Goal: Information Seeking & Learning: Learn about a topic

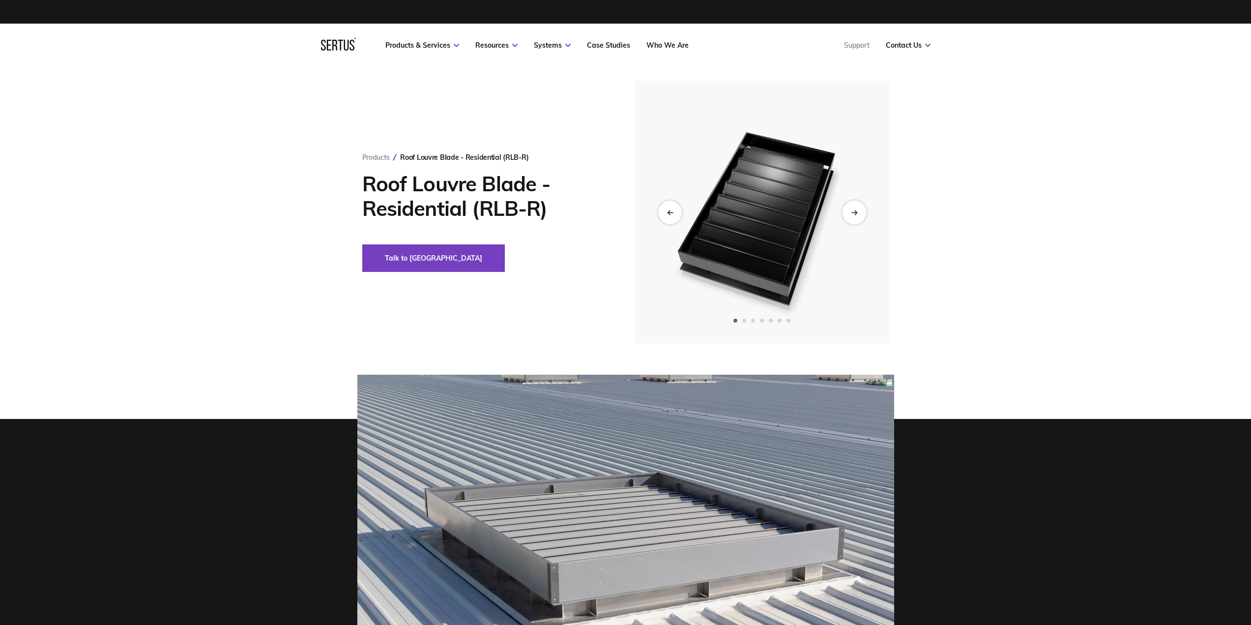
click at [856, 207] on div "Next slide" at bounding box center [854, 212] width 24 height 24
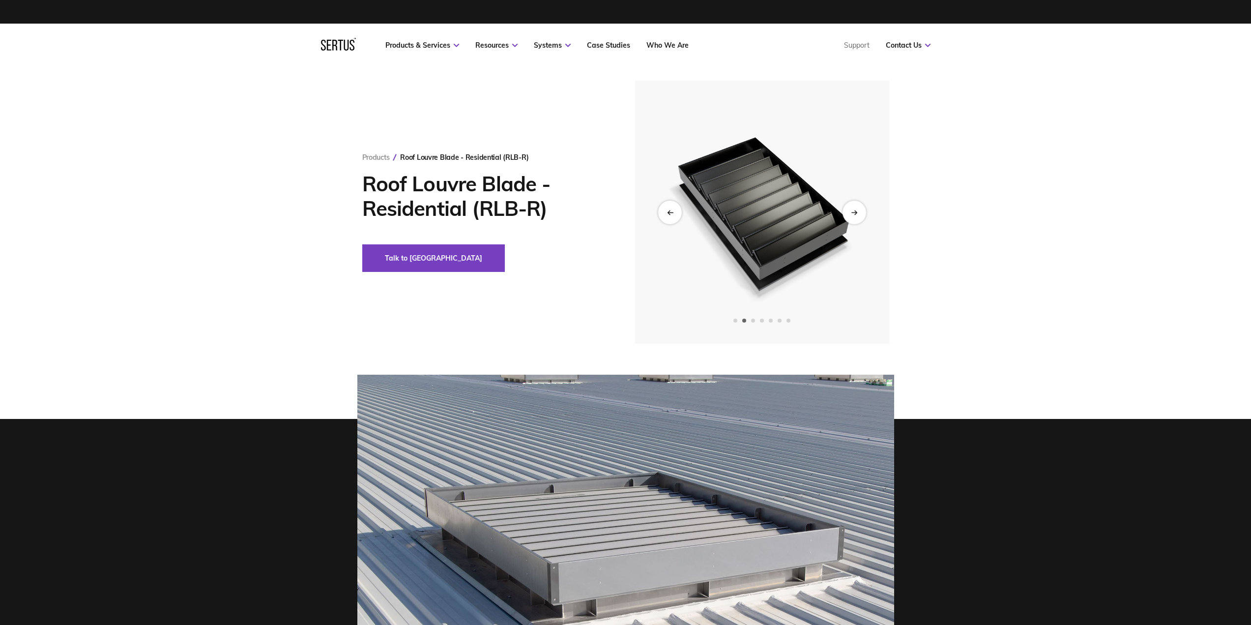
click at [809, 220] on img at bounding box center [761, 212] width 241 height 263
click at [849, 216] on div "Next slide" at bounding box center [854, 212] width 24 height 24
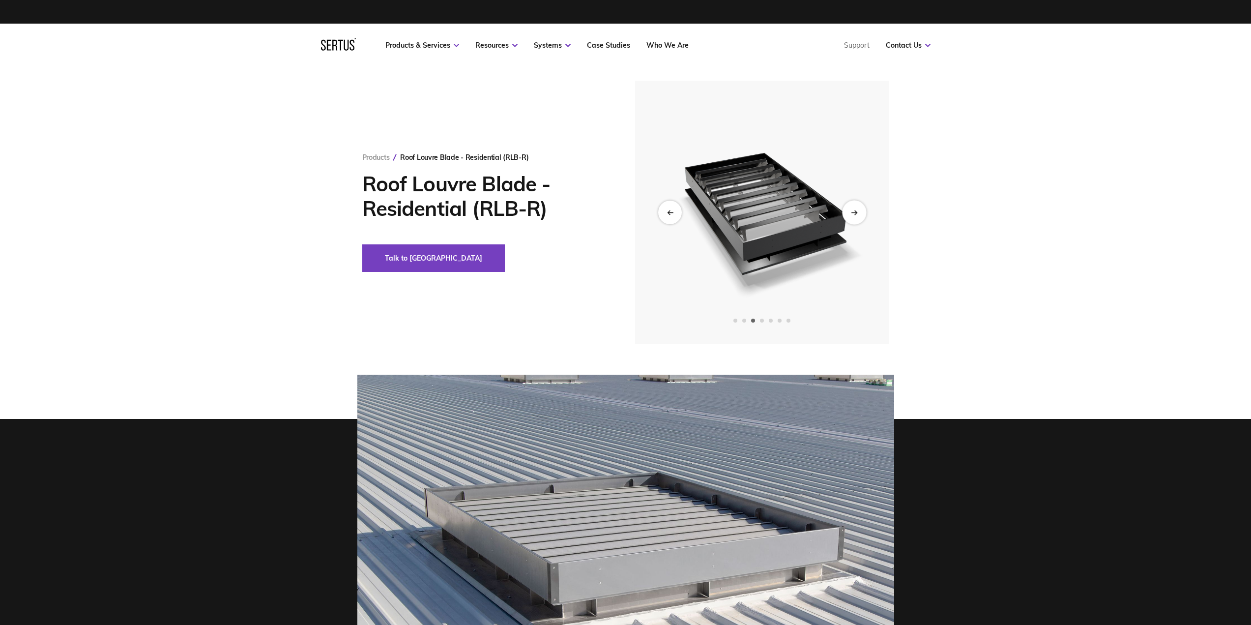
click at [852, 212] on icon "Next slide" at bounding box center [853, 212] width 5 height 0
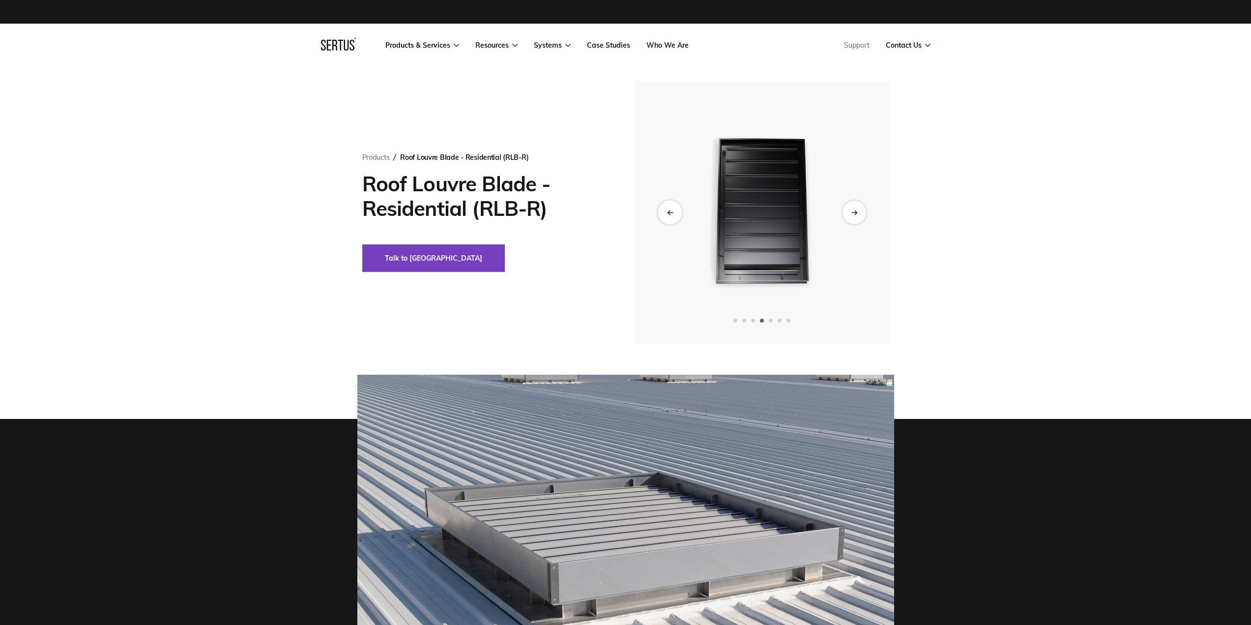
click at [673, 212] on icon "Previous slide" at bounding box center [669, 211] width 6 height 5
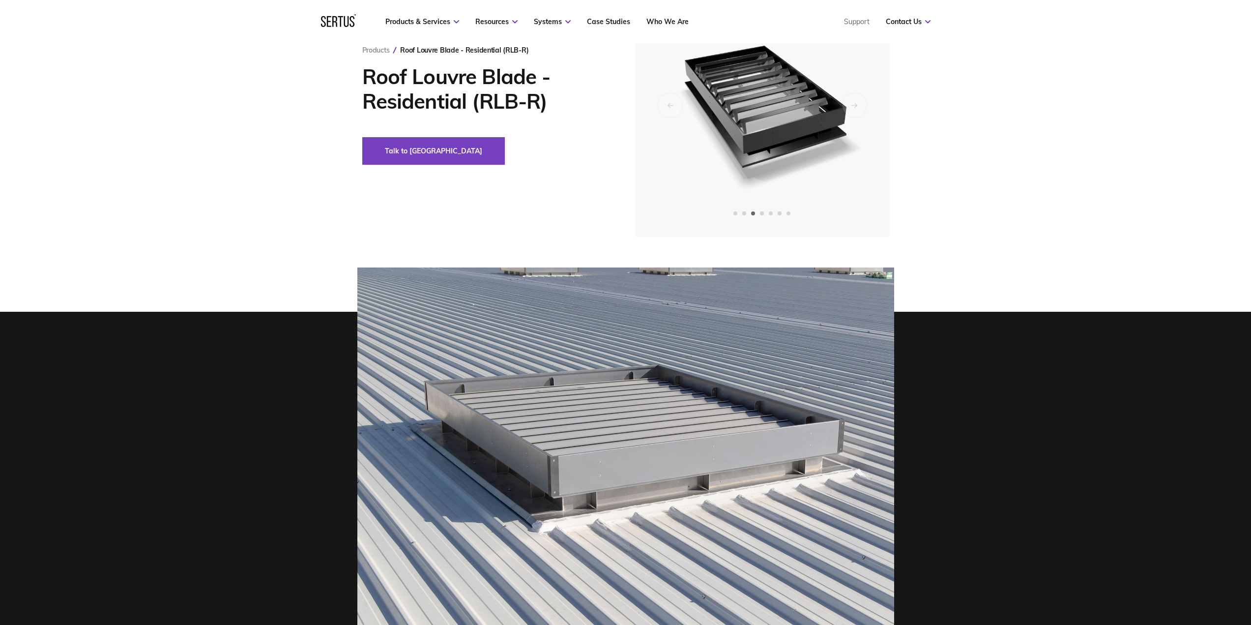
scroll to position [98, 0]
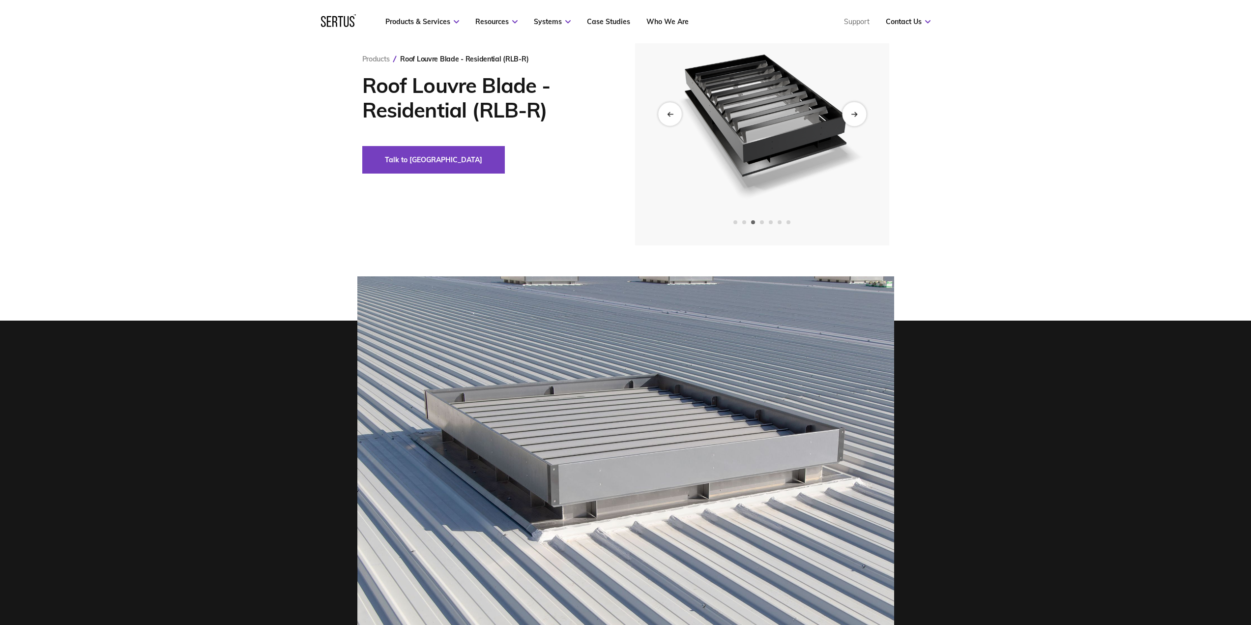
click at [845, 114] on div "Next slide" at bounding box center [854, 114] width 24 height 24
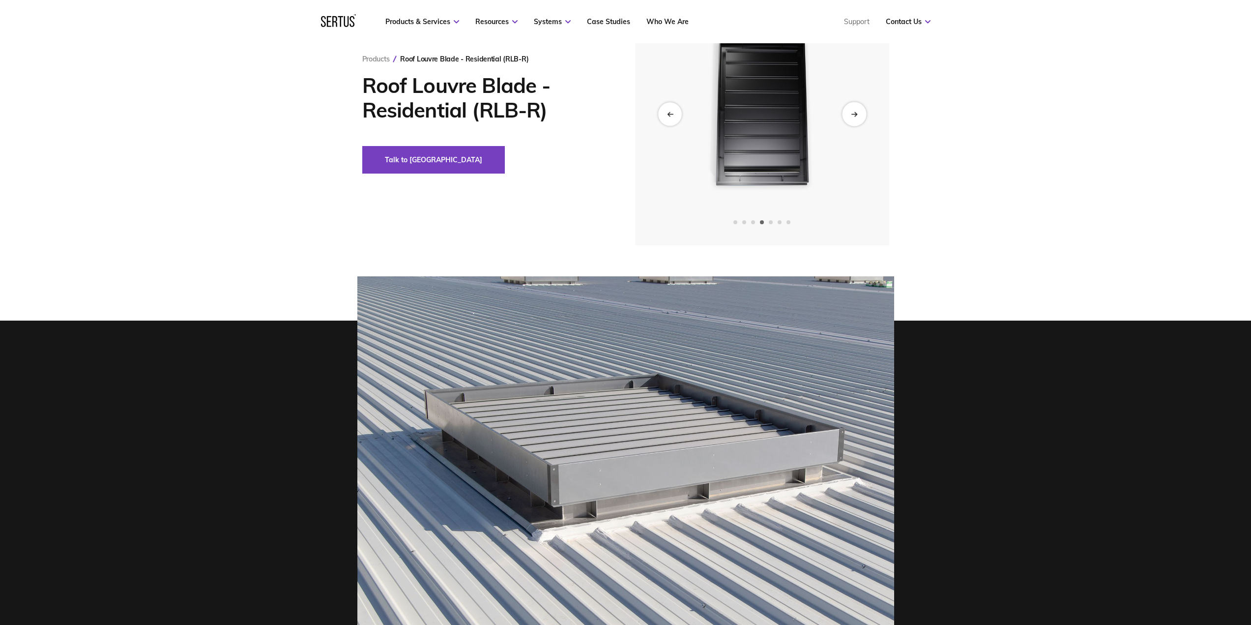
click at [845, 114] on div "Next slide" at bounding box center [854, 114] width 24 height 24
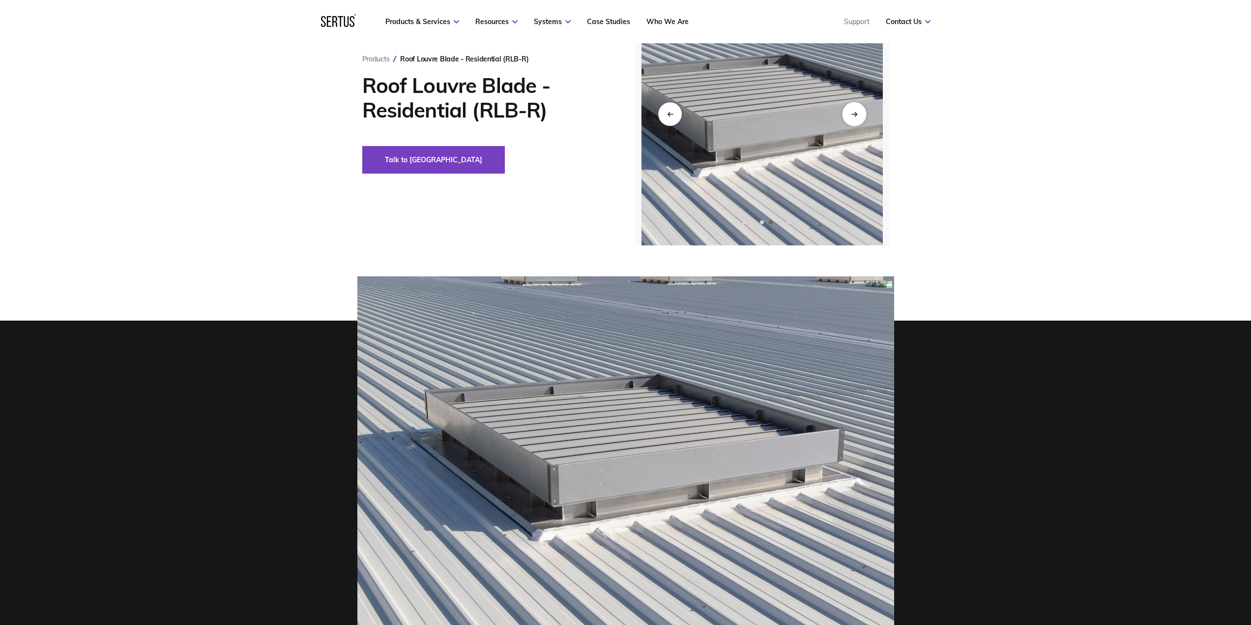
click at [845, 114] on div "Next slide" at bounding box center [854, 114] width 24 height 24
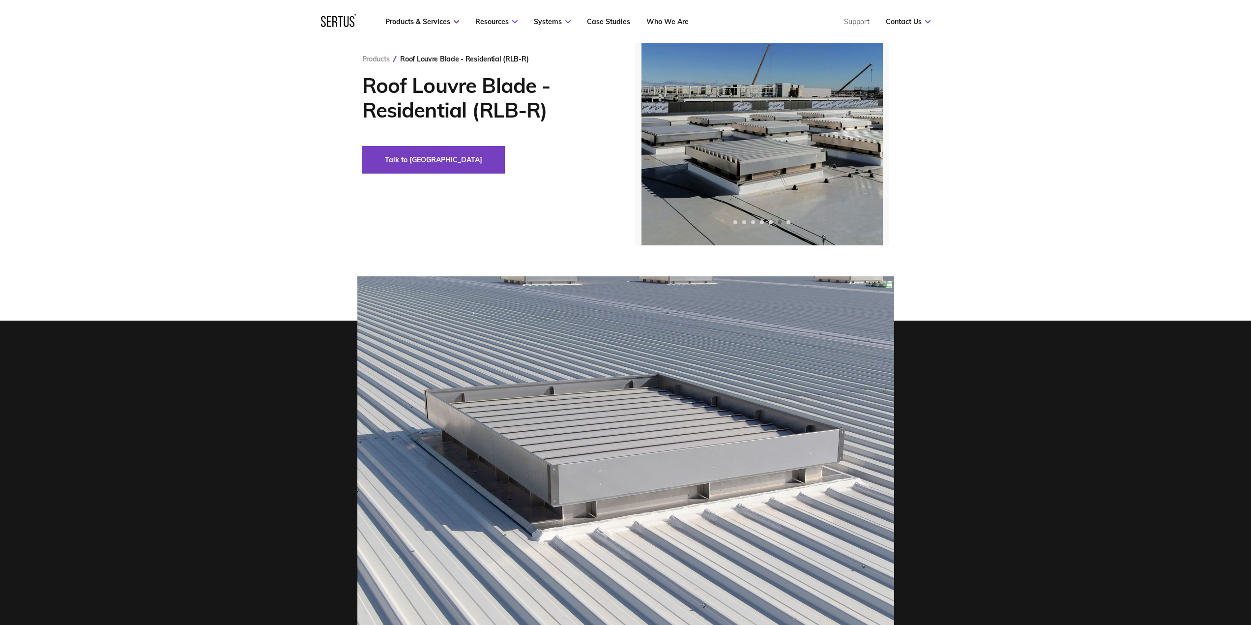
click at [458, 454] on img at bounding box center [625, 454] width 537 height 357
